Goal: Ask a question

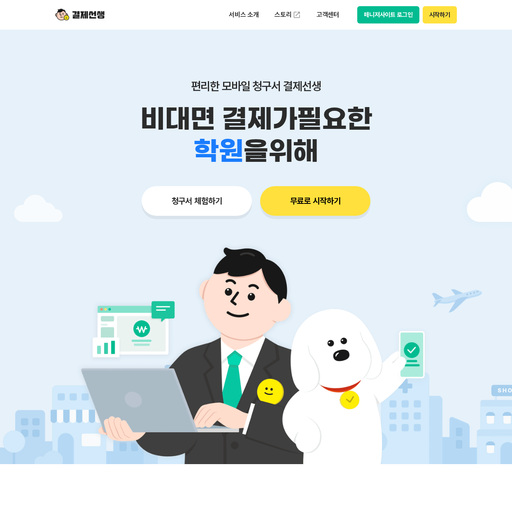
select select "[DEMOGRAPHIC_DATA]"
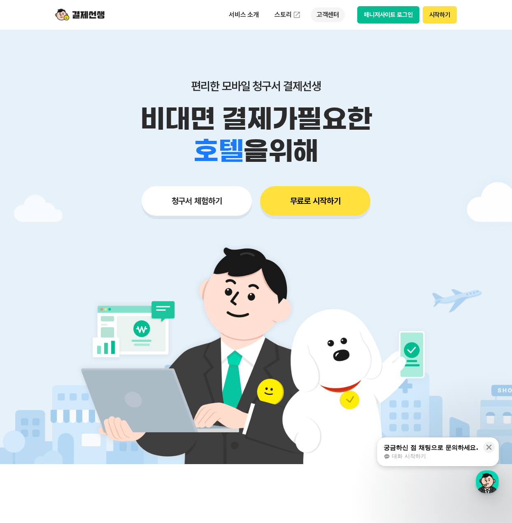
click at [332, 14] on p "고객센터" at bounding box center [328, 14] width 34 height 15
click at [443, 18] on button "시작하기" at bounding box center [440, 14] width 34 height 17
click at [384, 15] on button "매니저사이트 로그인" at bounding box center [388, 14] width 62 height 17
click at [378, 18] on button "매니저사이트 로그인" at bounding box center [388, 14] width 62 height 17
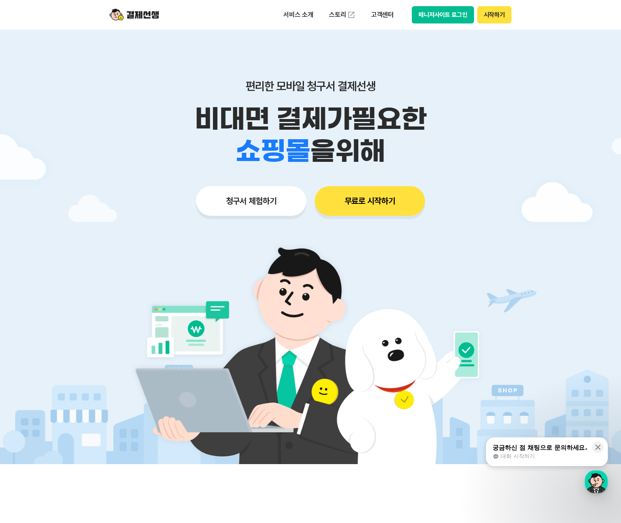
click at [443, 20] on button "매니저사이트 로그인" at bounding box center [443, 14] width 62 height 17
click at [512, 449] on div "궁금하신 점 채팅으로 문의하세요." at bounding box center [539, 447] width 95 height 8
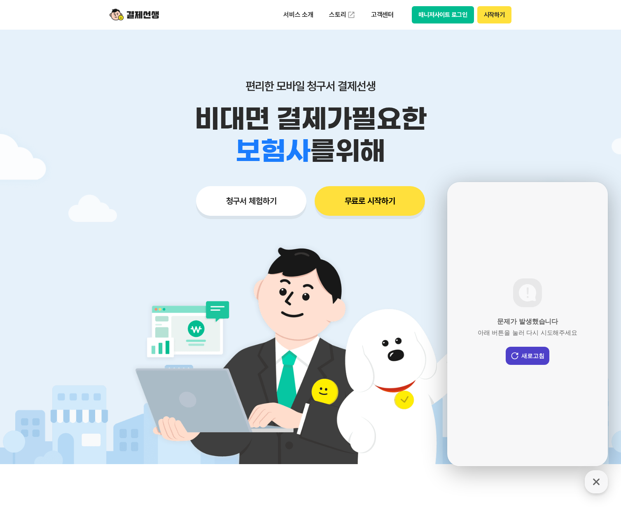
click at [512, 357] on button "새로고침" at bounding box center [528, 356] width 44 height 18
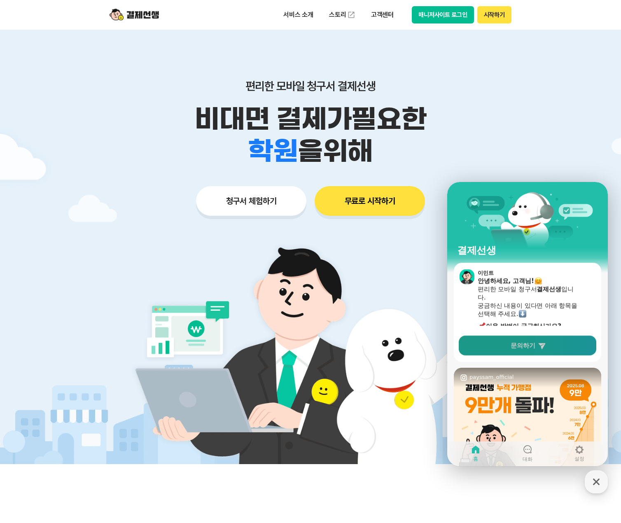
click at [512, 341] on span "문의하기" at bounding box center [523, 345] width 25 height 8
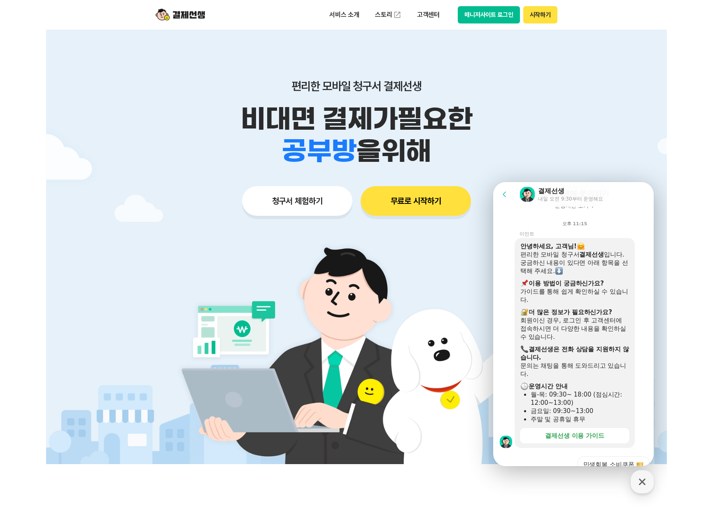
scroll to position [110, 0]
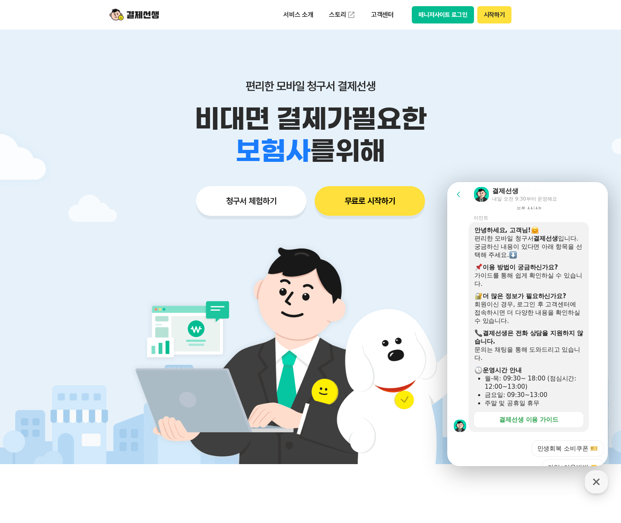
click at [450, 16] on button "매니저사이트 로그인" at bounding box center [443, 14] width 62 height 17
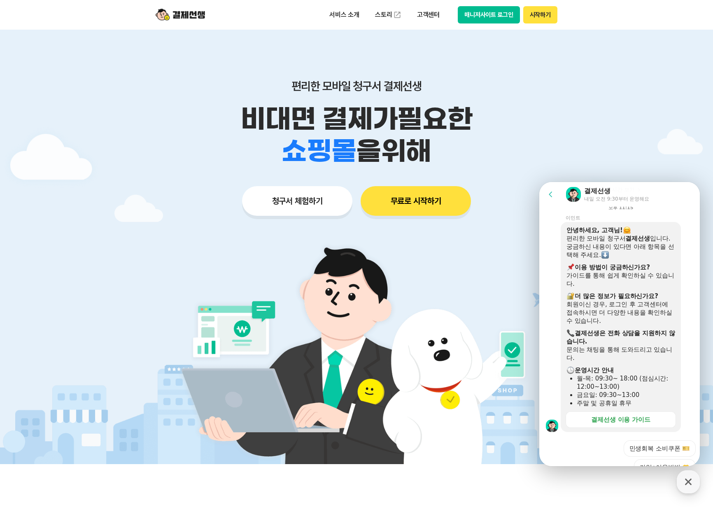
click at [512, 16] on button "시작하기" at bounding box center [540, 14] width 34 height 17
click at [499, 17] on button "매니저사이트 로그인" at bounding box center [489, 14] width 62 height 17
